Goal: Task Accomplishment & Management: Use online tool/utility

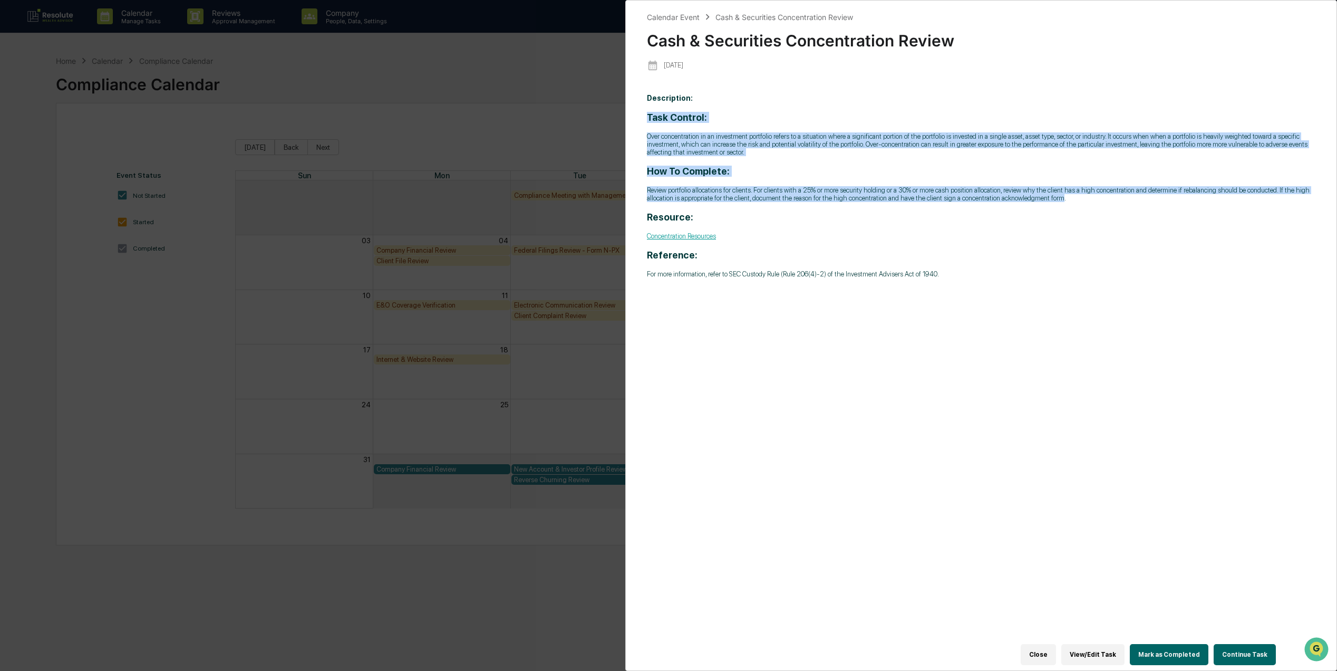
click at [1045, 644] on button "Close" at bounding box center [1038, 654] width 35 height 21
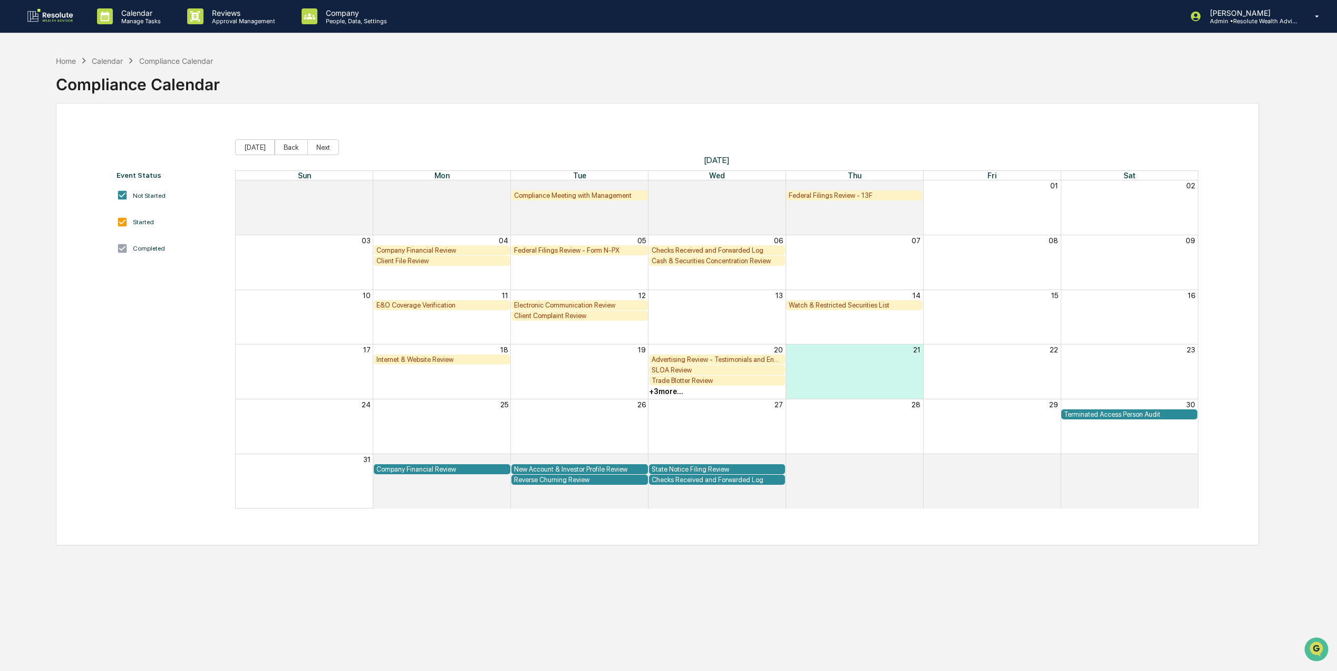
click at [55, 13] on img at bounding box center [50, 16] width 51 height 17
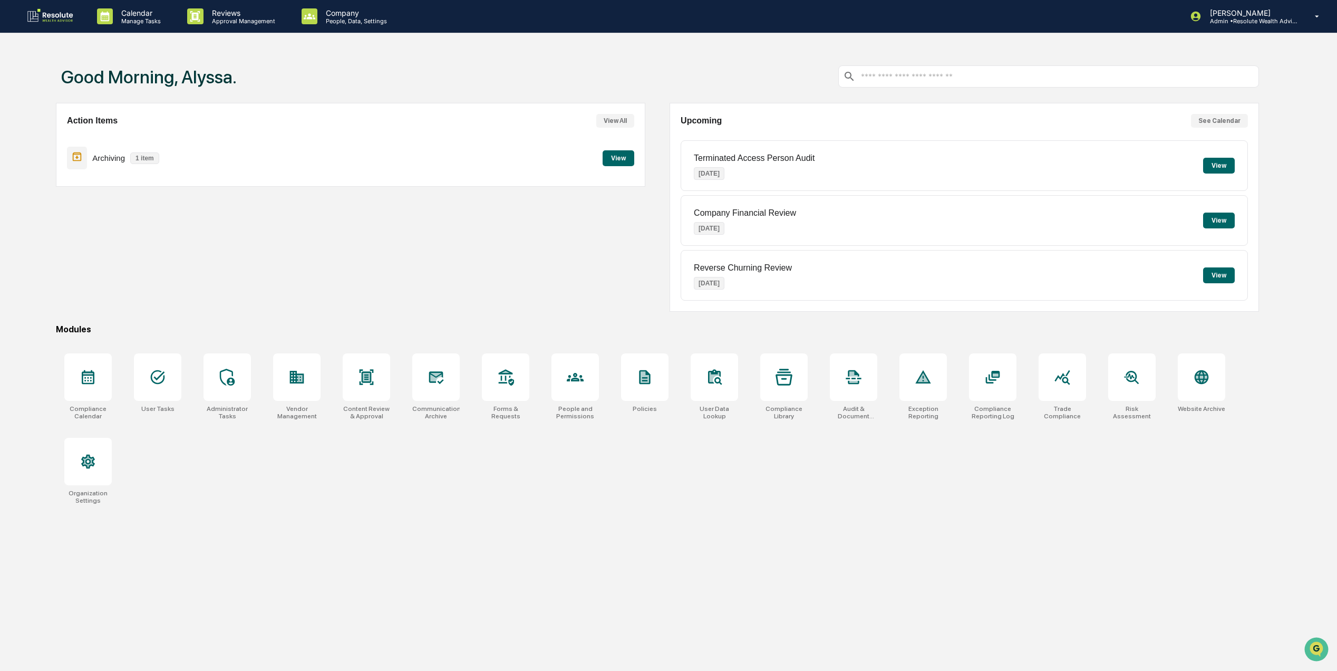
click at [619, 156] on button "View" at bounding box center [619, 158] width 32 height 16
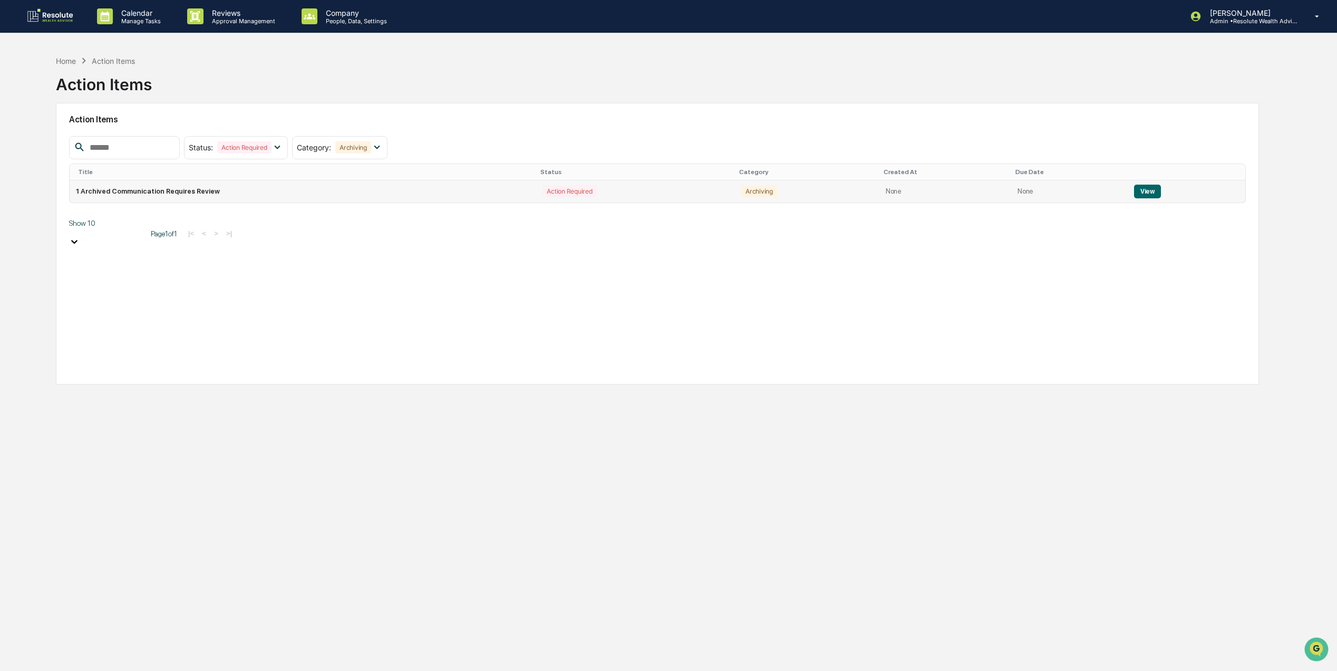
click at [164, 192] on td "1 Archived Communication Requires Review" at bounding box center [303, 191] width 467 height 22
click at [1140, 195] on button "View" at bounding box center [1147, 191] width 27 height 14
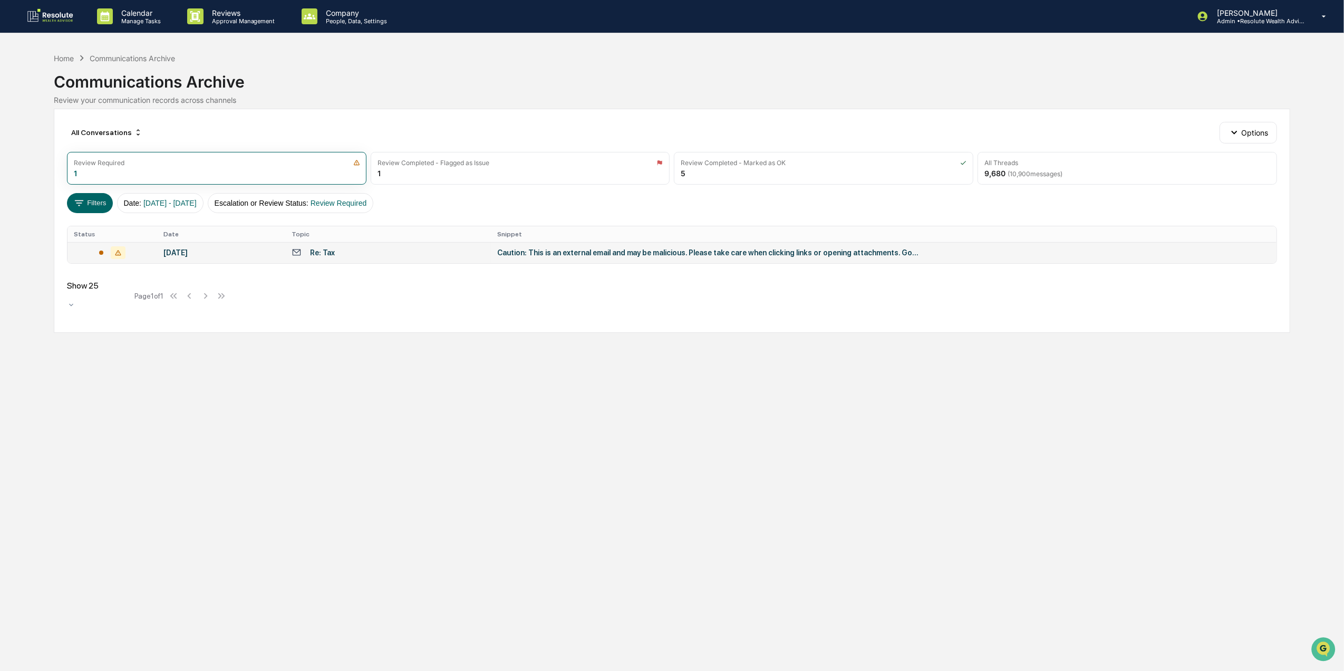
click at [428, 260] on td "Re: Tax" at bounding box center [388, 252] width 206 height 21
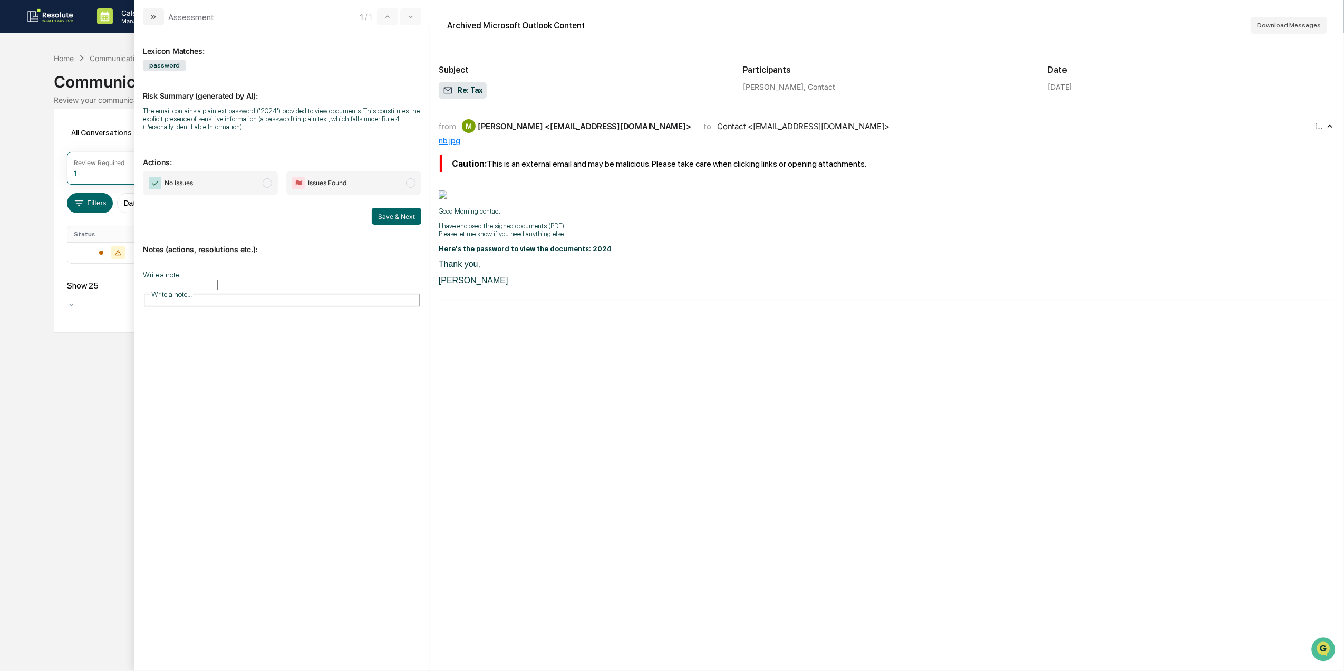
click at [218, 279] on input "Write a note..." at bounding box center [180, 284] width 75 height 11
click at [358, 312] on p "**********" at bounding box center [282, 309] width 265 height 7
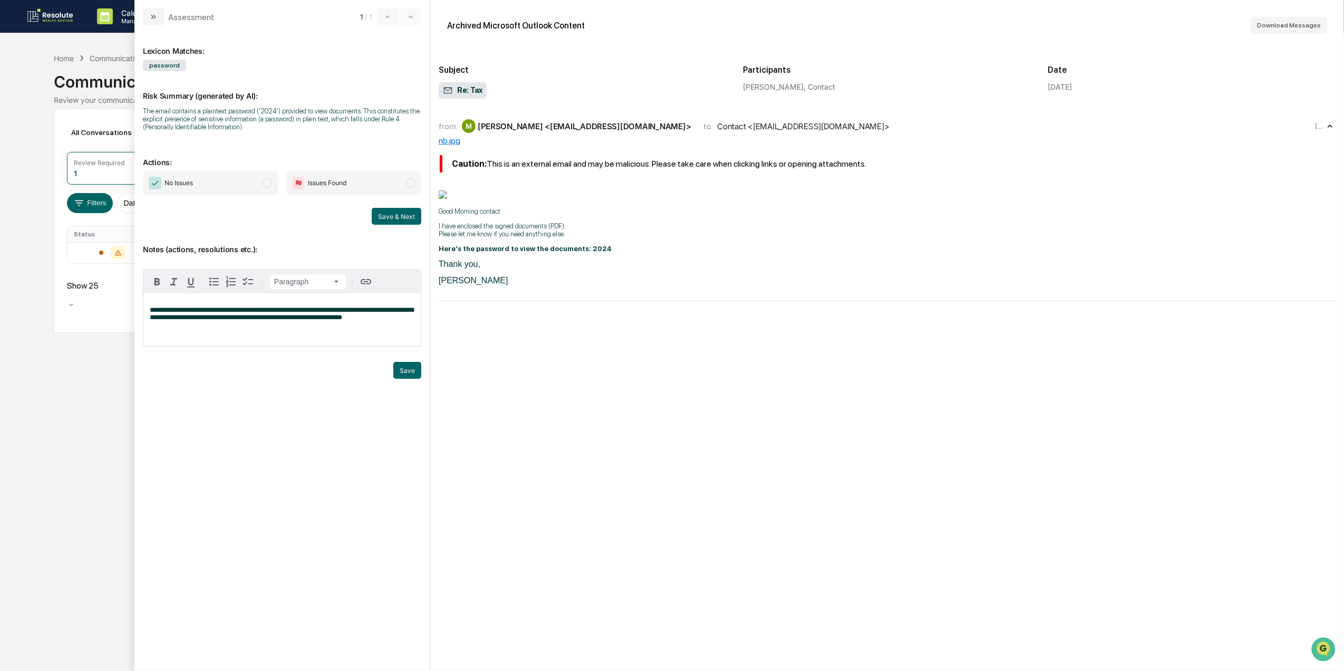
click at [266, 186] on span "modal" at bounding box center [267, 182] width 9 height 9
click at [385, 214] on button "Save & Next" at bounding box center [397, 216] width 50 height 17
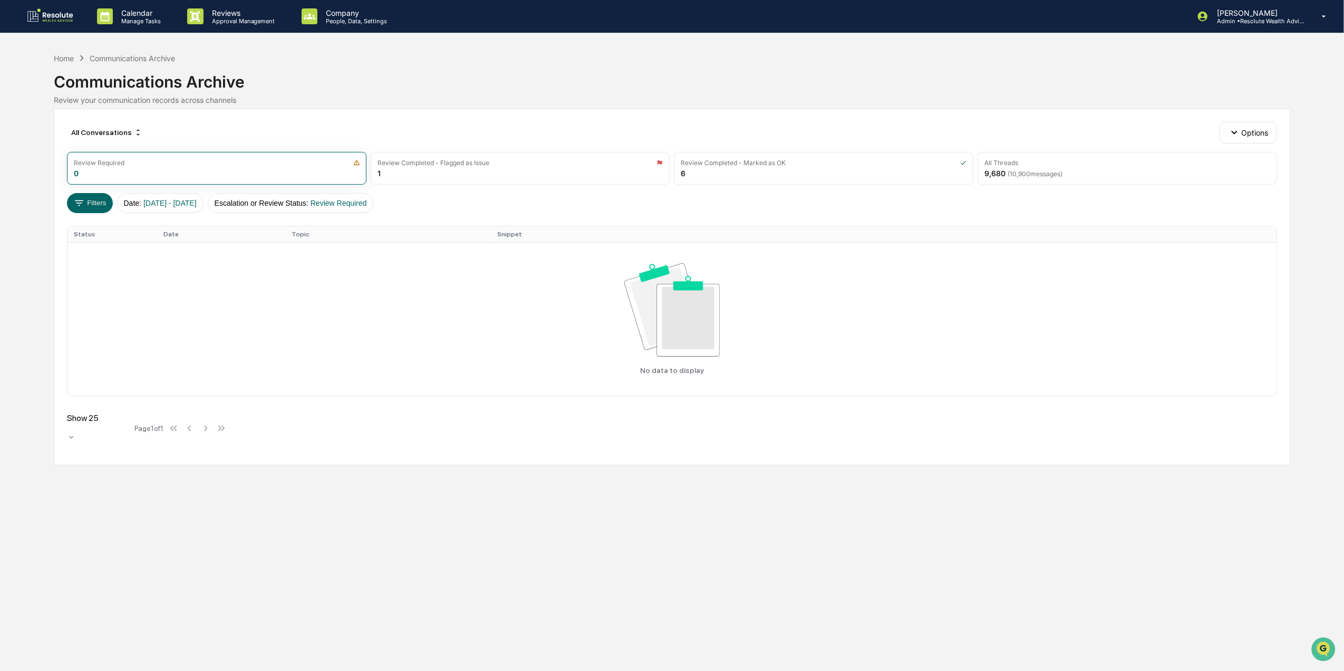
click at [60, 15] on img at bounding box center [50, 16] width 51 height 17
